Goal: Task Accomplishment & Management: Manage account settings

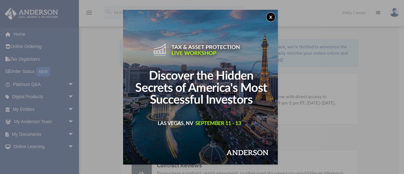
click at [66, 132] on div "x" at bounding box center [202, 87] width 404 height 174
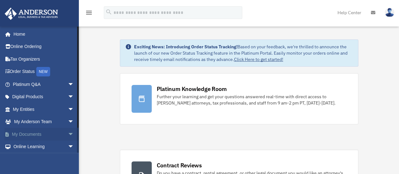
click at [68, 134] on span "arrow_drop_down" at bounding box center [74, 134] width 13 height 13
click at [32, 145] on link "Box" at bounding box center [46, 147] width 75 height 13
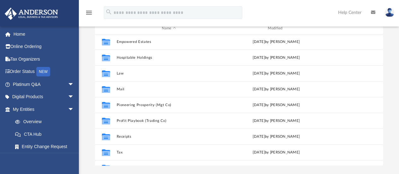
scroll to position [27, 0]
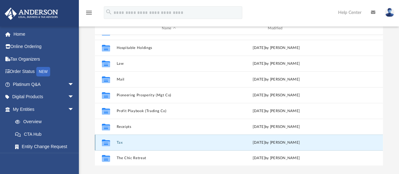
click at [118, 143] on button "Tax" at bounding box center [169, 143] width 105 height 4
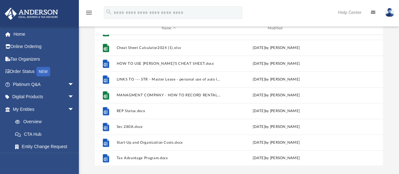
scroll to position [0, 0]
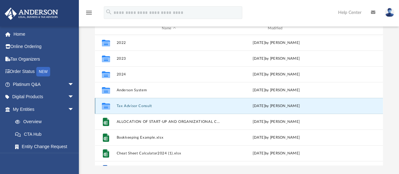
click at [131, 105] on button "Tax Advisor Consult" at bounding box center [169, 106] width 105 height 4
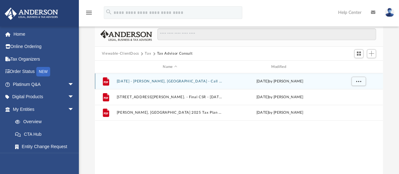
scroll to position [33, 0]
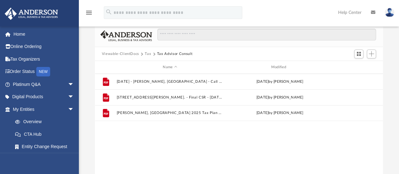
click at [148, 54] on button "Tax" at bounding box center [148, 54] width 6 height 6
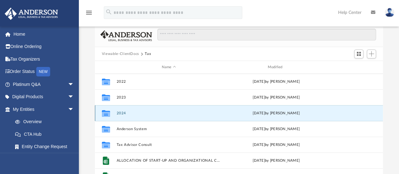
click at [122, 113] on button "2024" at bounding box center [169, 113] width 105 height 4
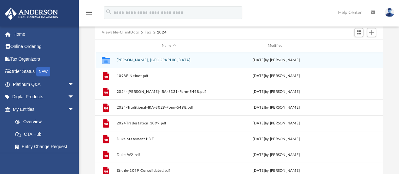
scroll to position [58, 0]
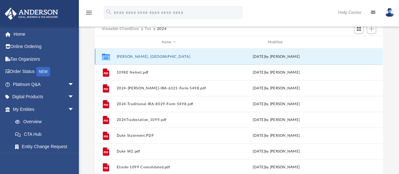
click at [131, 58] on button "James, Alexandria" at bounding box center [169, 57] width 105 height 4
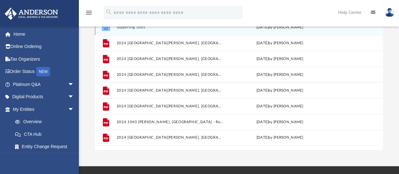
scroll to position [81, 0]
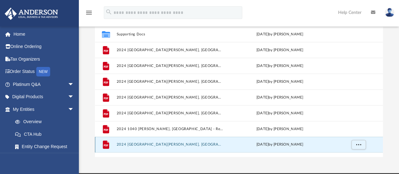
click at [155, 144] on button "2024 1040 James, Alexandria - Completed Copy.pdf" at bounding box center [170, 145] width 107 height 4
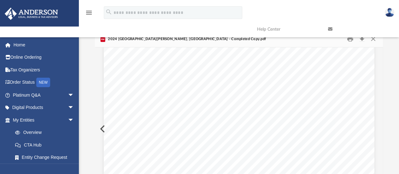
scroll to position [0, 0]
click at [372, 39] on link at bounding box center [359, 29] width 71 height 25
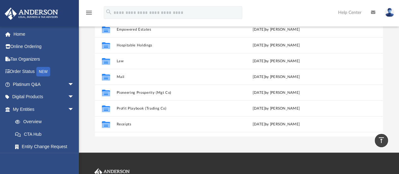
scroll to position [27, 0]
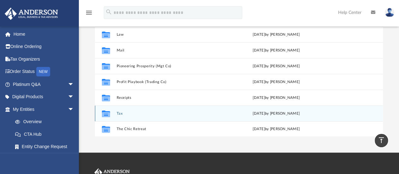
click at [117, 113] on button "Tax" at bounding box center [169, 113] width 105 height 4
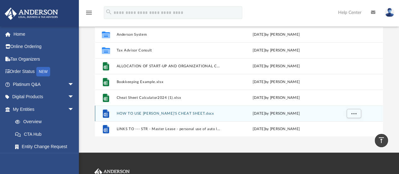
scroll to position [0, 0]
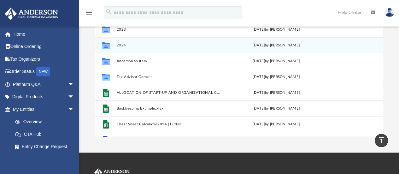
click at [118, 44] on button "2024" at bounding box center [169, 45] width 105 height 4
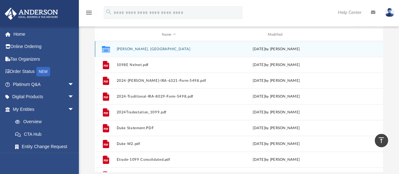
scroll to position [65, 0]
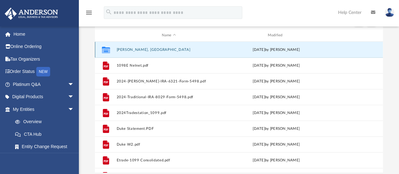
click at [132, 50] on button "James, Alexandria" at bounding box center [169, 50] width 105 height 4
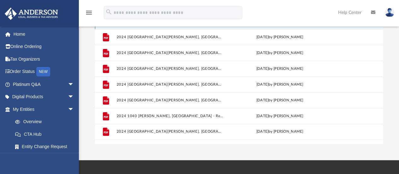
scroll to position [93, 0]
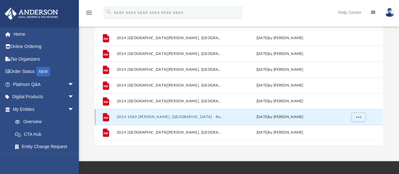
click at [170, 118] on button "2024 1040 James, Alexandria - Review Copy.pdf" at bounding box center [170, 117] width 107 height 4
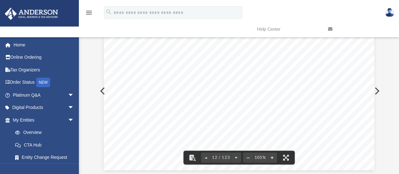
scroll to position [48, 0]
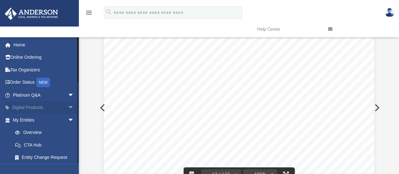
click at [68, 107] on span "arrow_drop_down" at bounding box center [74, 107] width 13 height 13
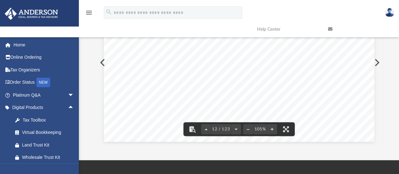
scroll to position [95, 0]
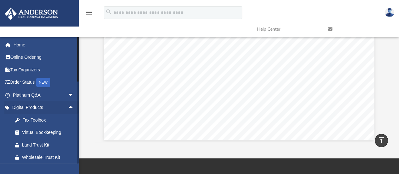
click at [0, 115] on li "Digital Products arrow_drop_up Tax Toolbox Virtual Bookkeeping Land Trust Kit W…" at bounding box center [42, 132] width 84 height 63
click at [68, 103] on span "arrow_drop_up" at bounding box center [74, 107] width 13 height 13
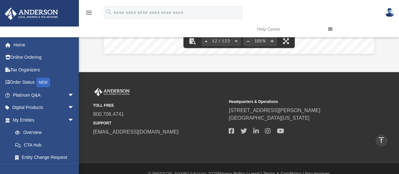
scroll to position [184, 0]
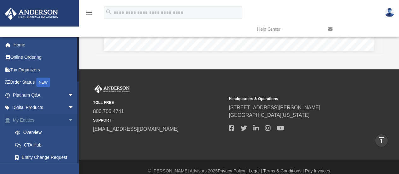
click at [68, 120] on span "arrow_drop_down" at bounding box center [74, 120] width 13 height 13
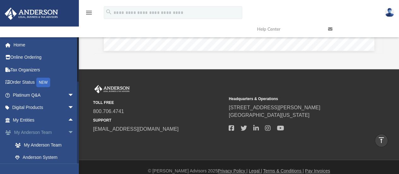
click at [68, 135] on span "arrow_drop_down" at bounding box center [74, 132] width 13 height 13
click at [68, 135] on span "arrow_drop_up" at bounding box center [74, 132] width 13 height 13
click at [68, 135] on span "arrow_drop_down" at bounding box center [74, 132] width 13 height 13
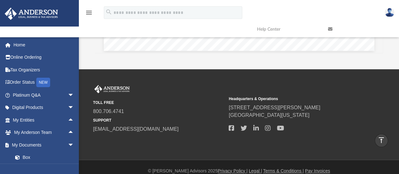
scroll to position [192, 0]
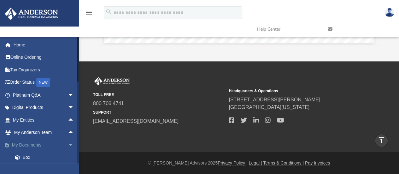
click at [68, 144] on span "arrow_drop_down" at bounding box center [74, 145] width 13 height 13
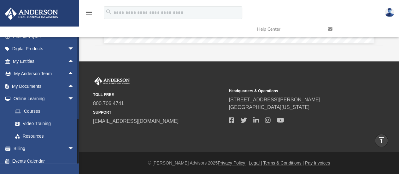
scroll to position [64, 0]
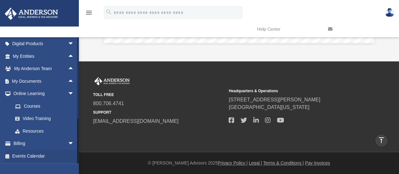
drag, startPoint x: 78, startPoint y: 135, endPoint x: 76, endPoint y: 150, distance: 15.3
click at [76, 150] on div "bizvistudent@gmail.com Sign Out bizvistudent@gmail.com Home Online Ordering Tax…" at bounding box center [39, 100] width 79 height 127
click at [68, 144] on span "arrow_drop_down" at bounding box center [74, 143] width 13 height 13
click at [35, 158] on link "$ Open Invoices" at bounding box center [46, 156] width 75 height 13
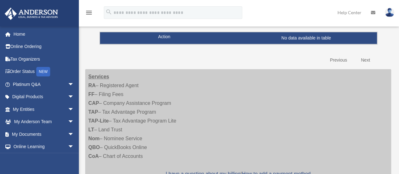
scroll to position [161, 0]
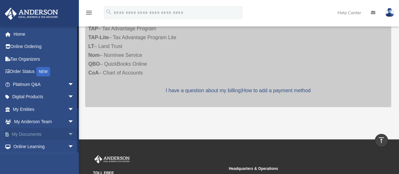
click at [68, 134] on span "arrow_drop_down" at bounding box center [74, 134] width 13 height 13
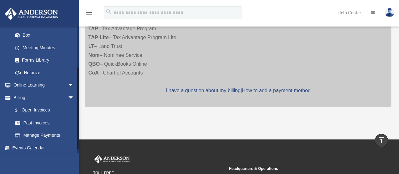
scroll to position [114, 0]
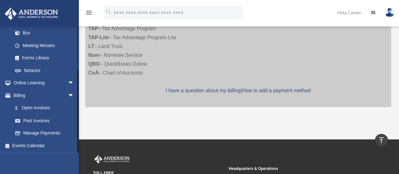
drag, startPoint x: 78, startPoint y: 104, endPoint x: 77, endPoint y: 158, distance: 54.0
click at [77, 158] on div "[EMAIL_ADDRESS][DOMAIN_NAME] Sign Out [EMAIL_ADDRESS][DOMAIN_NAME] Home Online …" at bounding box center [39, 113] width 79 height 174
click at [46, 120] on link "Past Invoices" at bounding box center [46, 120] width 75 height 13
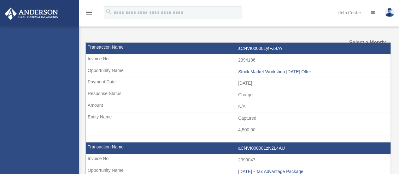
select select
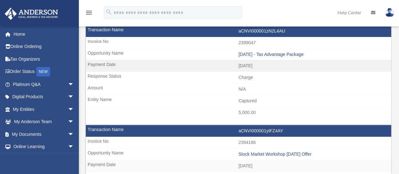
scroll to position [52, 0]
